Goal: Navigation & Orientation: Find specific page/section

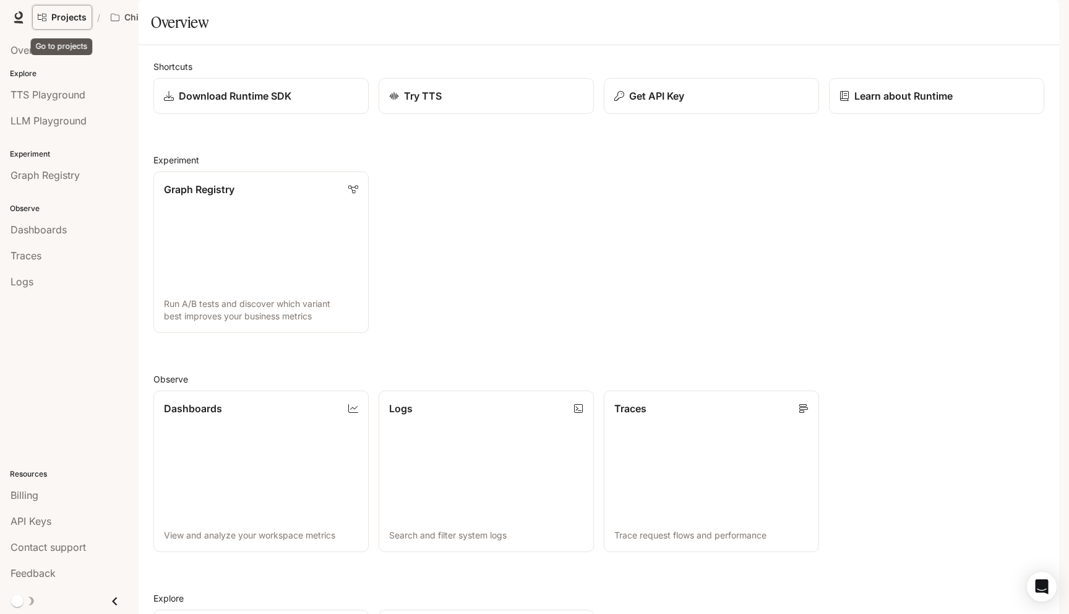
click at [46, 11] on link "Projects" at bounding box center [62, 17] width 60 height 25
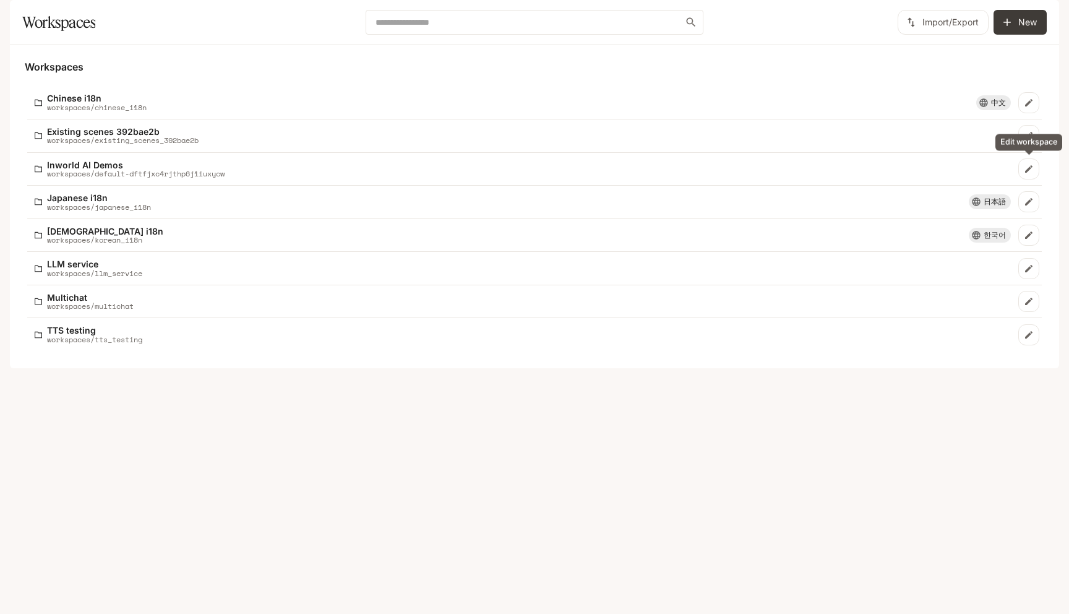
click at [1029, 139] on icon "Edit workspace" at bounding box center [1028, 135] width 7 height 7
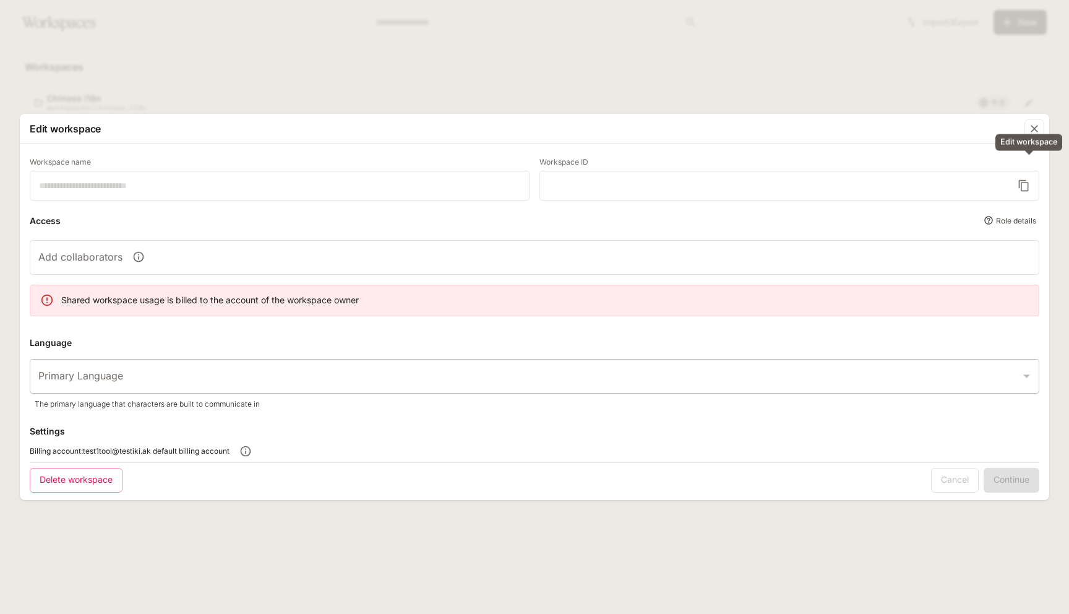
type input "**********"
type input "*****"
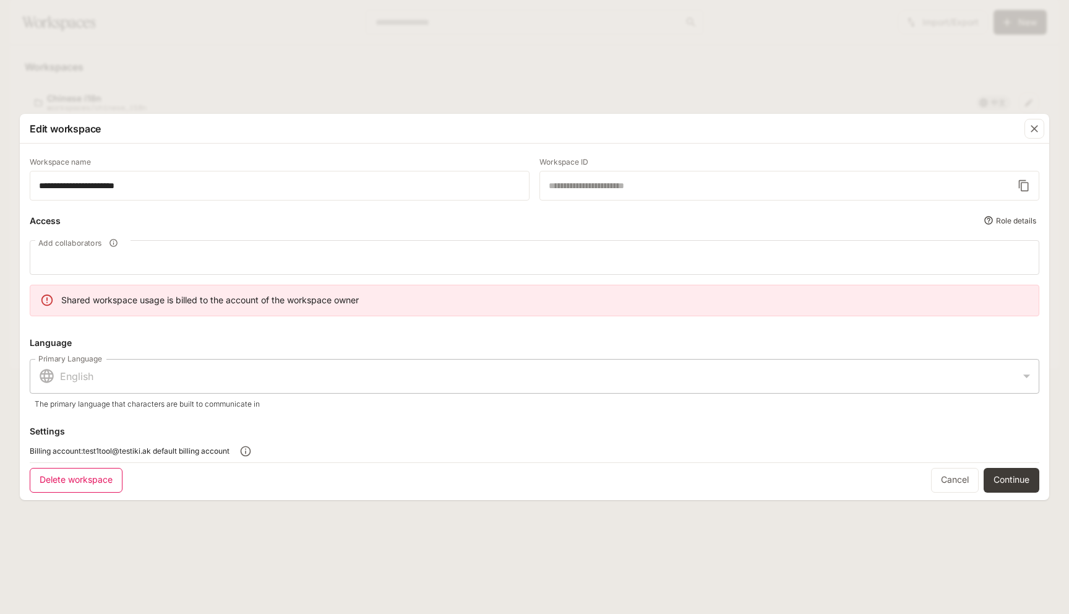
click at [80, 489] on button "Delete workspace" at bounding box center [76, 480] width 93 height 25
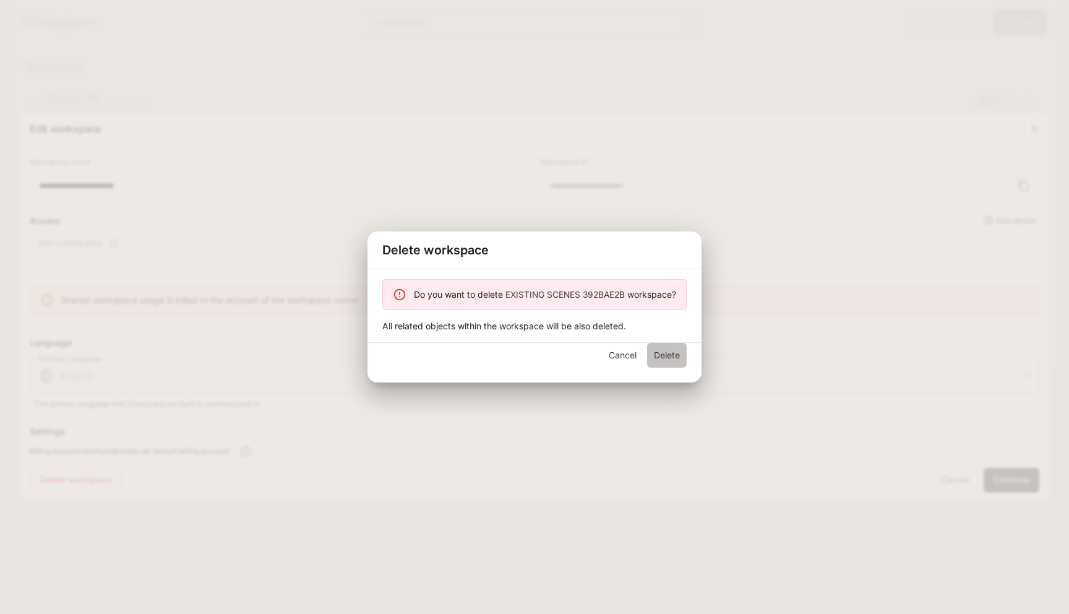
click at [666, 359] on button "Delete" at bounding box center [667, 355] width 40 height 25
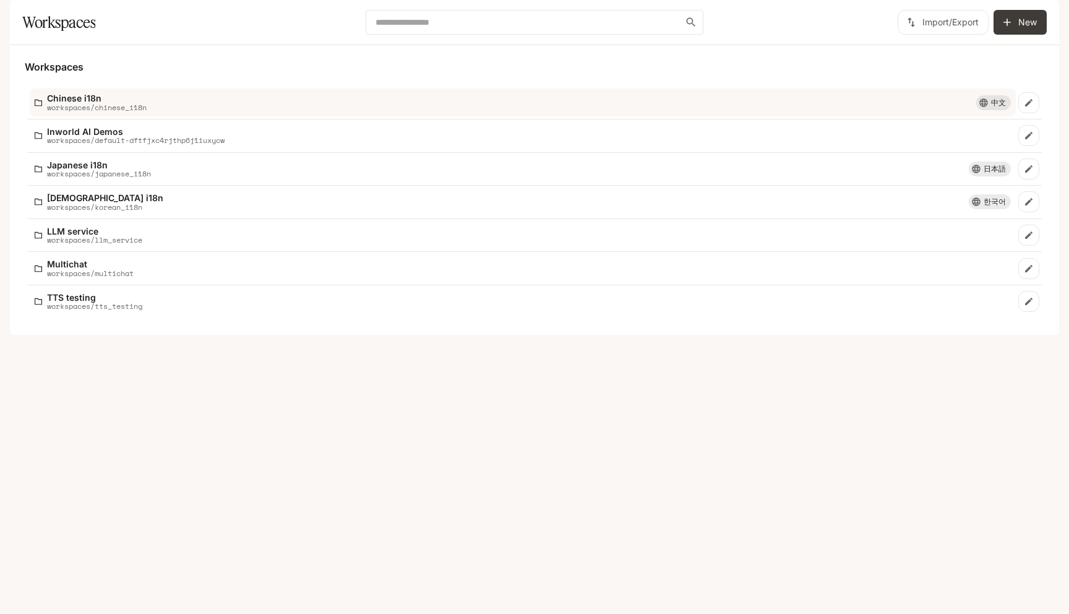
click at [195, 111] on div "Chinese i18n workspaces/chinese_i18n" at bounding box center [506, 102] width 942 height 18
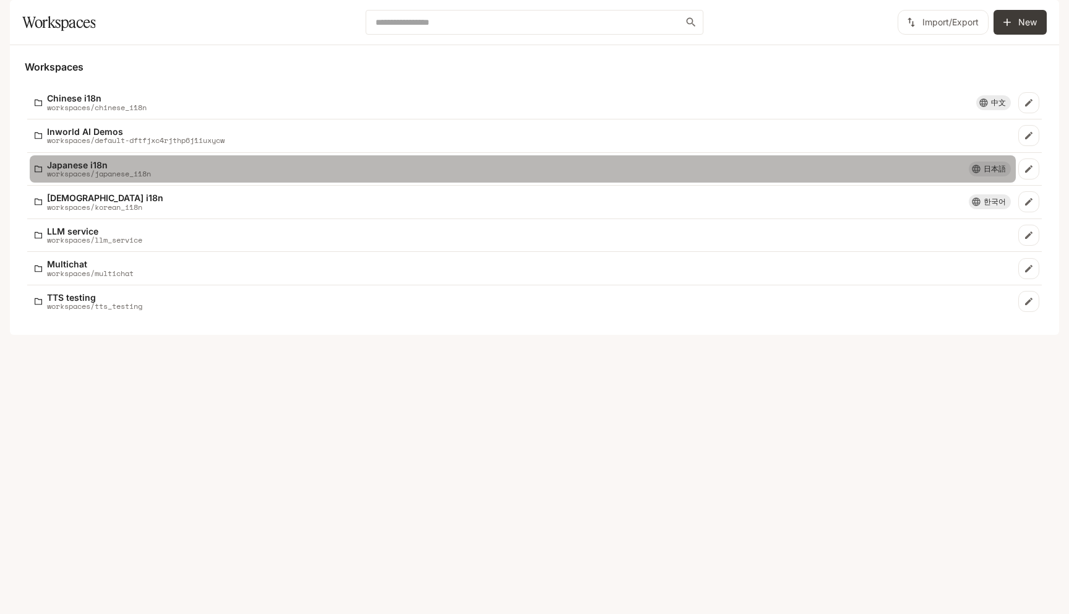
click at [130, 178] on p "workspaces/japanese_i18n" at bounding box center [99, 174] width 104 height 8
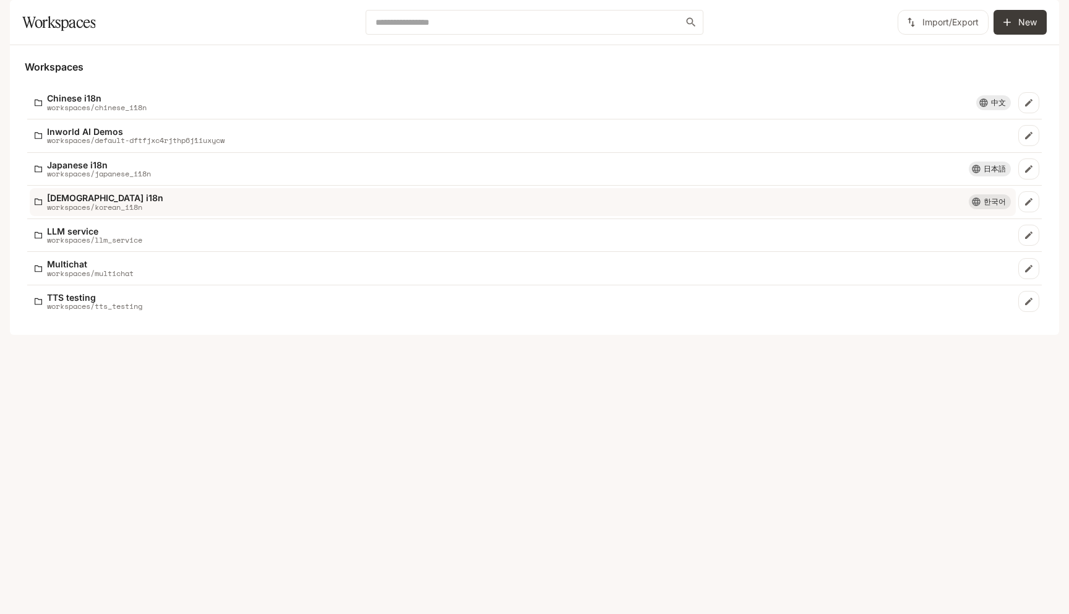
click at [67, 202] on p "Korean i18n" at bounding box center [105, 197] width 116 height 9
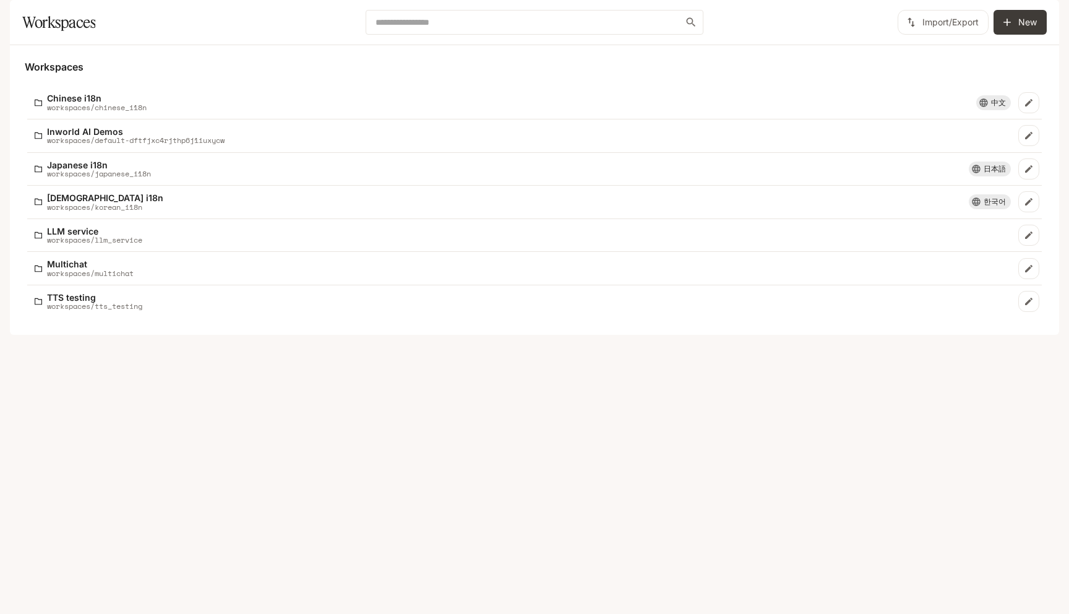
click at [1044, 19] on icon "button" at bounding box center [1042, 17] width 8 height 8
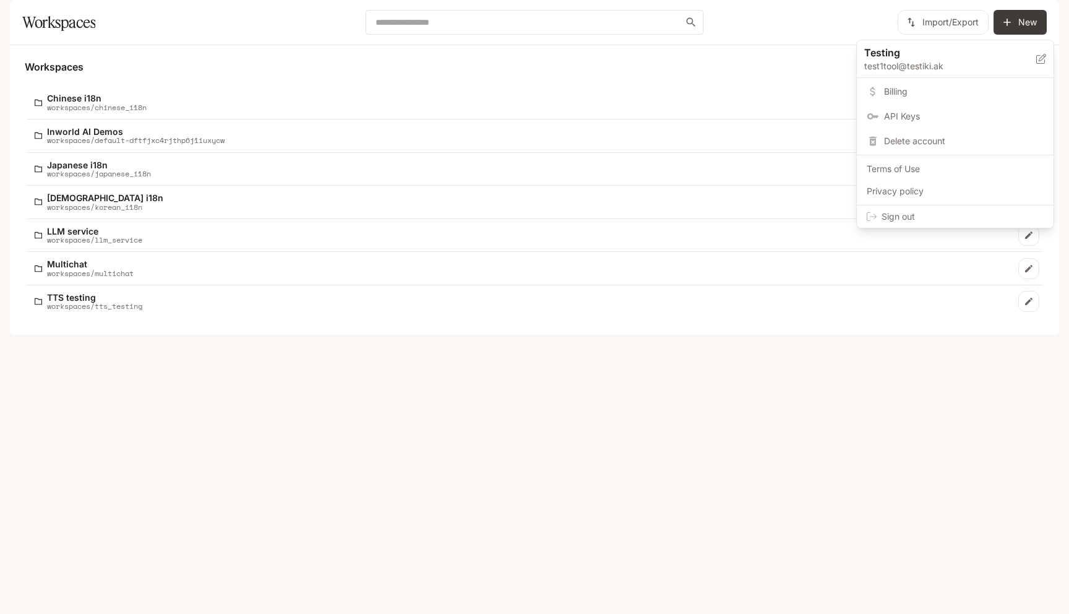
click at [916, 213] on span "Sign out" at bounding box center [963, 216] width 162 height 12
